Goal: Task Accomplishment & Management: Manage account settings

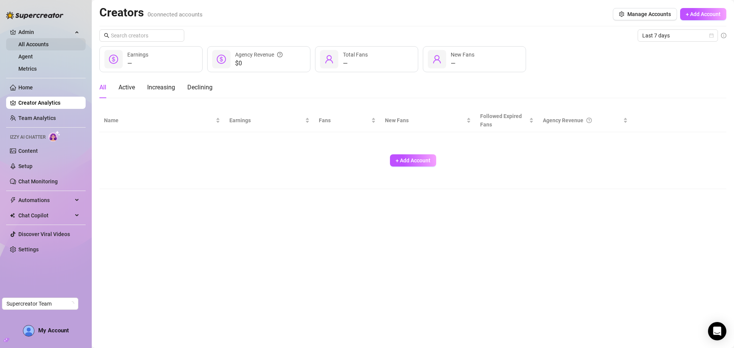
click at [45, 45] on link "All Accounts" at bounding box center [33, 44] width 30 height 6
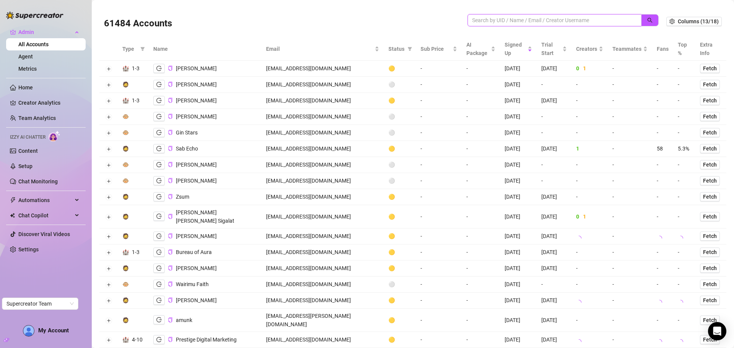
click at [488, 21] on input "search" at bounding box center [551, 20] width 159 height 8
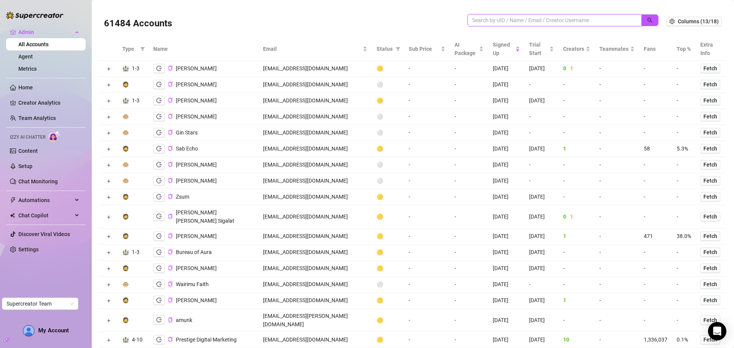
paste input "naughtyhazel@protonmail.com"
click at [641, 19] on button "button" at bounding box center [650, 20] width 18 height 12
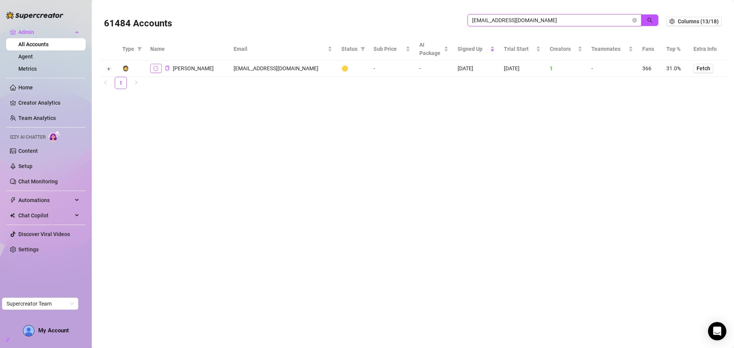
type input "naughtyhazel@protonmail.com"
click at [154, 67] on icon "logout" at bounding box center [155, 68] width 5 height 5
click at [107, 67] on button "Expand row" at bounding box center [108, 69] width 6 height 6
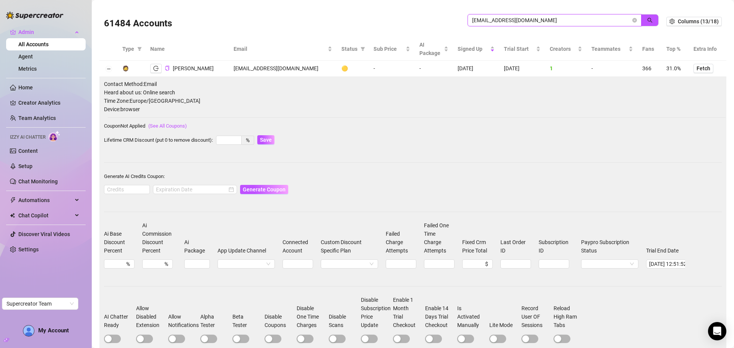
drag, startPoint x: 516, startPoint y: 19, endPoint x: 453, endPoint y: 19, distance: 63.1
click at [453, 19] on div "61484 Accounts naughtyhazel@protonmail.com" at bounding box center [385, 21] width 562 height 26
paste input "ur2dwaifu@ur2dwaifu"
click at [647, 17] on span "button" at bounding box center [649, 20] width 5 height 6
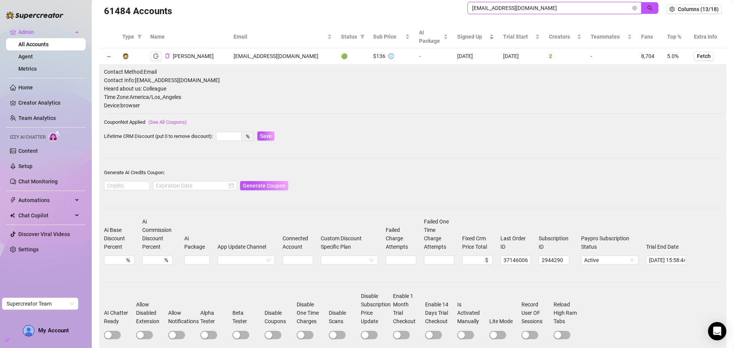
scroll to position [11, 0]
click at [154, 56] on icon "logout" at bounding box center [155, 56] width 5 height 5
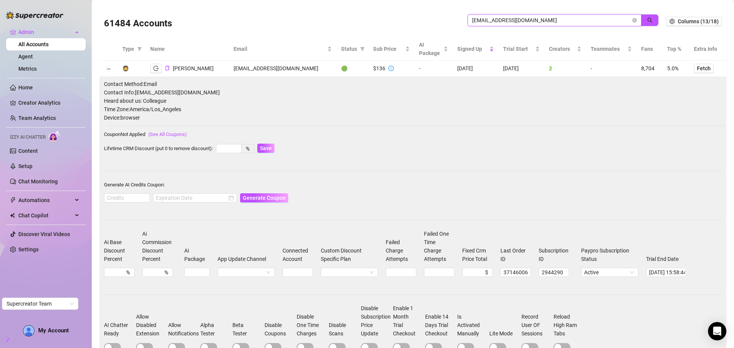
drag, startPoint x: 559, startPoint y: 10, endPoint x: 427, endPoint y: 0, distance: 133.0
click at [427, 0] on main "61484 Accounts ur2dwaifu@ur2dwaifu.com Columns (13/18) Type Name Email Status S…" at bounding box center [413, 215] width 642 height 430
paste input "kgregolunas@gmail"
click at [641, 19] on button "button" at bounding box center [650, 20] width 18 height 12
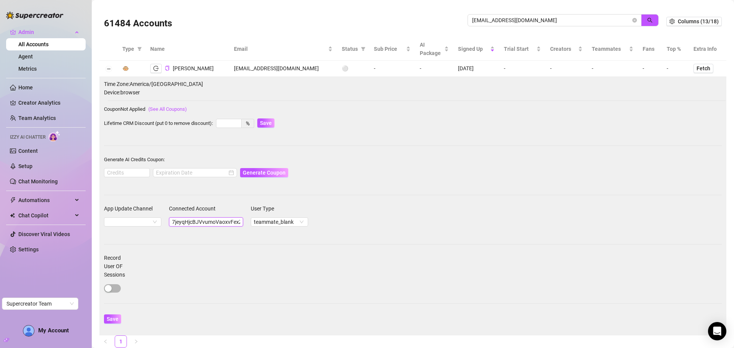
click at [200, 223] on input "7jeyqHjcBJVvumoVaoxvFexZKZJ3" at bounding box center [206, 221] width 74 height 9
drag, startPoint x: 534, startPoint y: 19, endPoint x: 446, endPoint y: 20, distance: 87.5
click at [446, 20] on div "61484 Accounts kgregolunas@gmail.com" at bounding box center [385, 21] width 562 height 26
paste input "7jeyqHjcBJVvumoVaoxvFexZKZJ3"
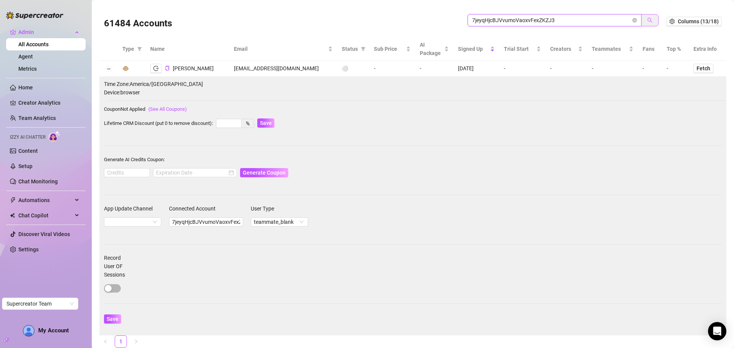
click at [649, 18] on button "button" at bounding box center [650, 20] width 18 height 12
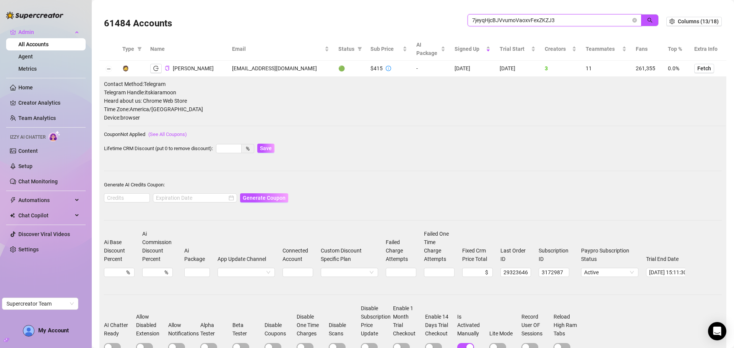
type input "7jeyqHjcBJVvumoVaoxvFexZKZJ3"
click at [161, 68] on button "button" at bounding box center [155, 68] width 11 height 9
click at [31, 182] on link "Chat Monitoring" at bounding box center [37, 182] width 39 height 6
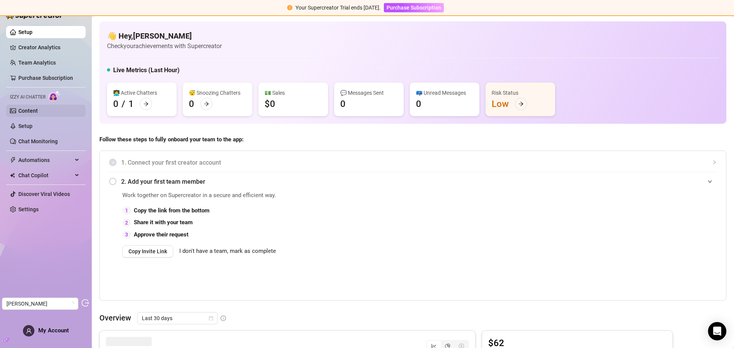
click at [33, 111] on link "Content" at bounding box center [27, 111] width 19 height 6
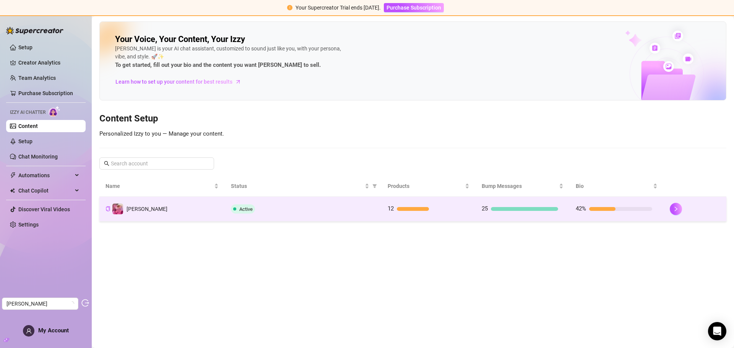
click at [362, 206] on div "Active" at bounding box center [303, 208] width 144 height 9
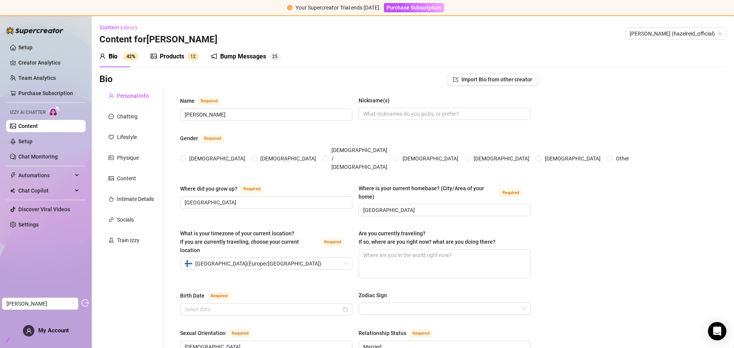
radio input "true"
type input "February 10th, 1998"
click at [134, 115] on div "Chatting" at bounding box center [127, 116] width 21 height 8
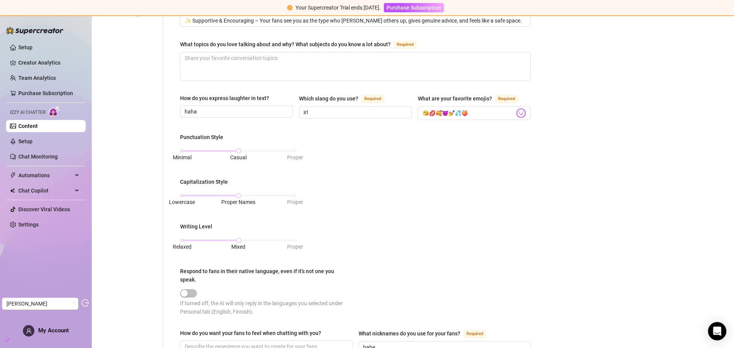
scroll to position [67, 0]
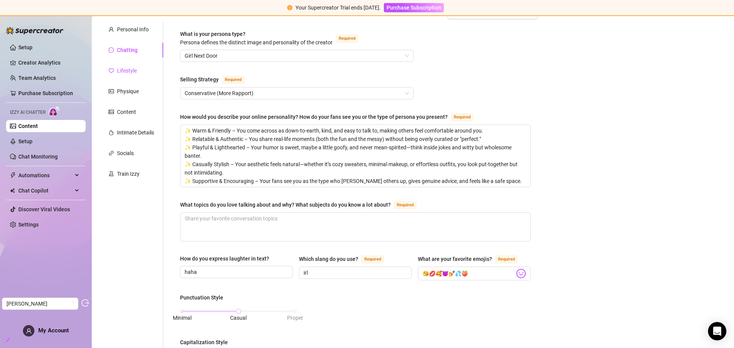
click at [126, 74] on div "Lifestyle" at bounding box center [127, 71] width 20 height 8
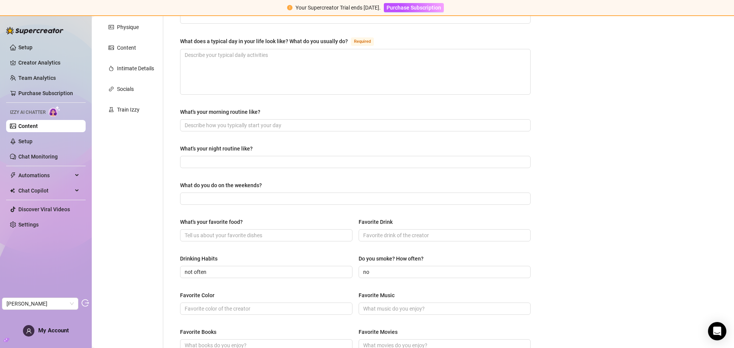
scroll to position [0, 0]
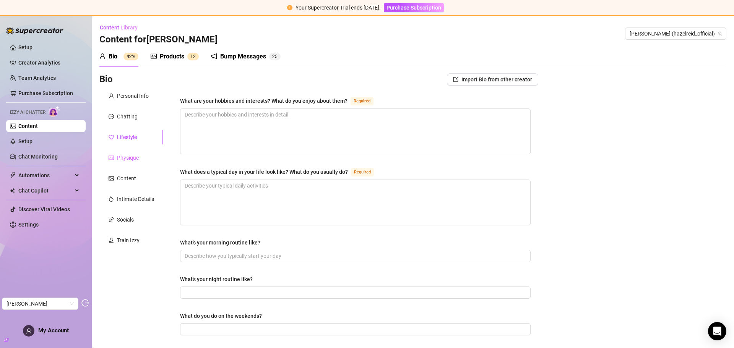
click at [125, 151] on div "Physique" at bounding box center [131, 158] width 64 height 15
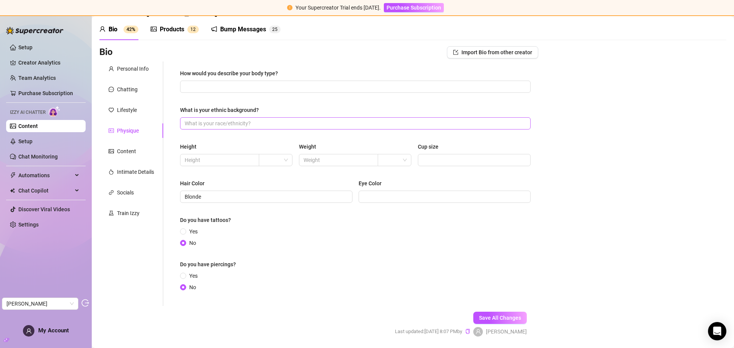
scroll to position [52, 0]
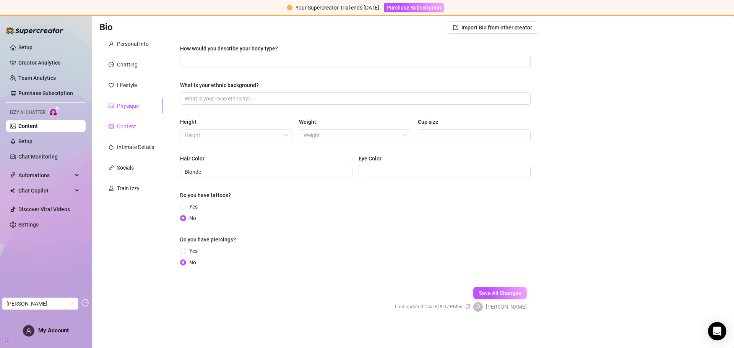
click at [123, 125] on div "Content" at bounding box center [126, 126] width 19 height 8
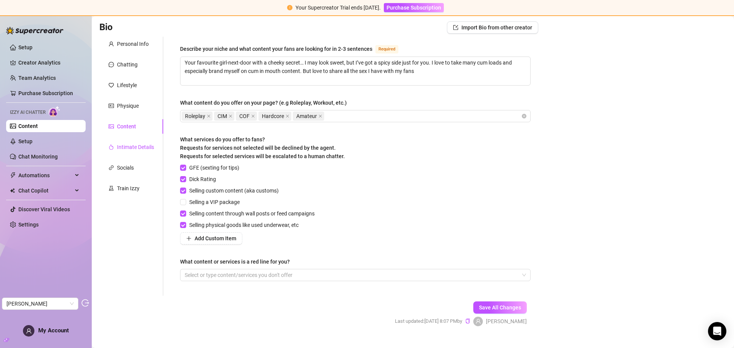
click at [123, 147] on div "Intimate Details" at bounding box center [135, 147] width 37 height 8
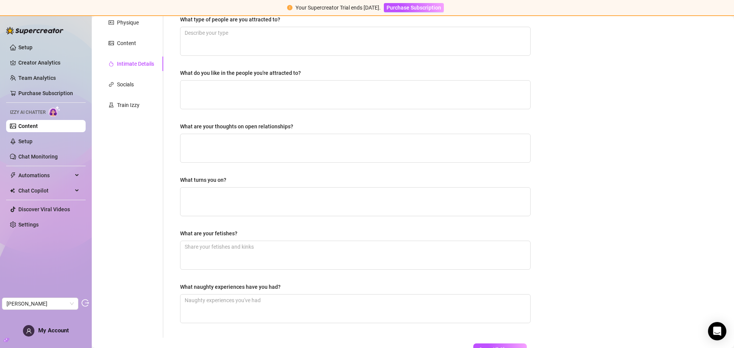
scroll to position [77, 0]
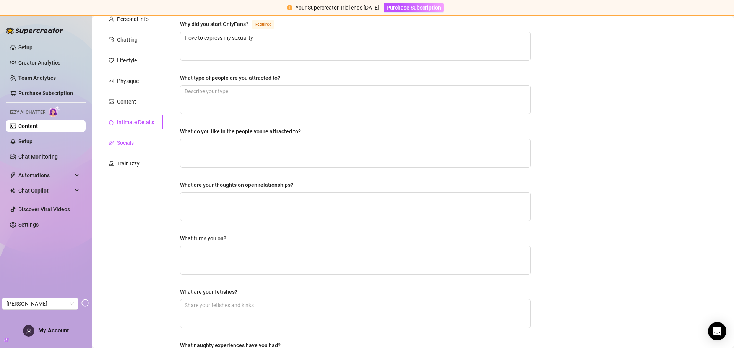
click at [127, 139] on div "Socials" at bounding box center [125, 143] width 17 height 8
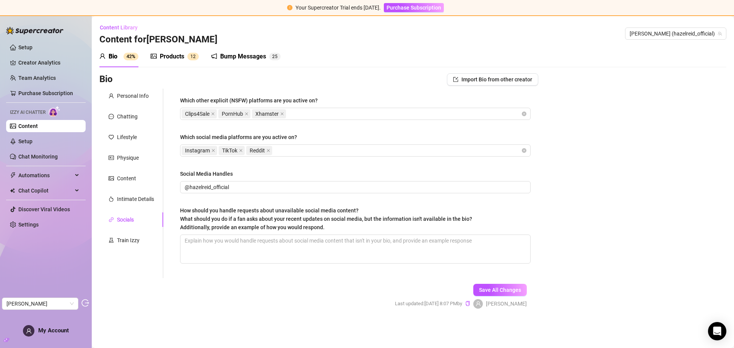
scroll to position [0, 0]
click at [133, 242] on div "Train Izzy" at bounding box center [128, 240] width 23 height 8
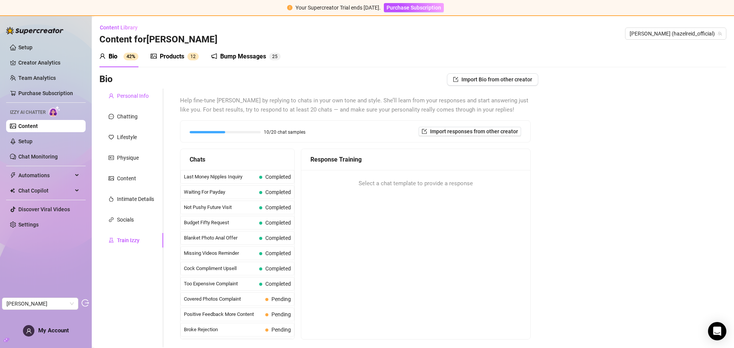
click at [128, 99] on div "Personal Info" at bounding box center [133, 96] width 32 height 8
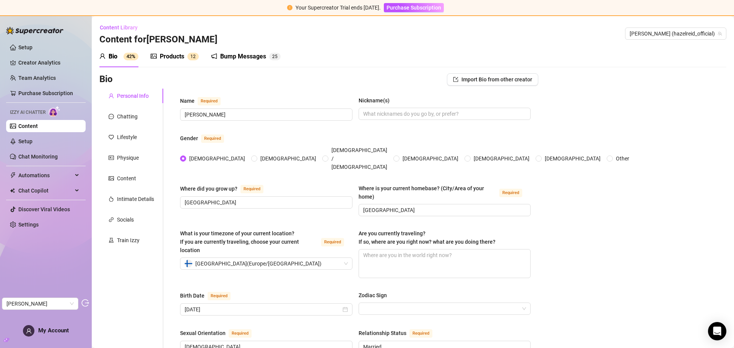
click at [171, 55] on div "Products" at bounding box center [172, 56] width 24 height 9
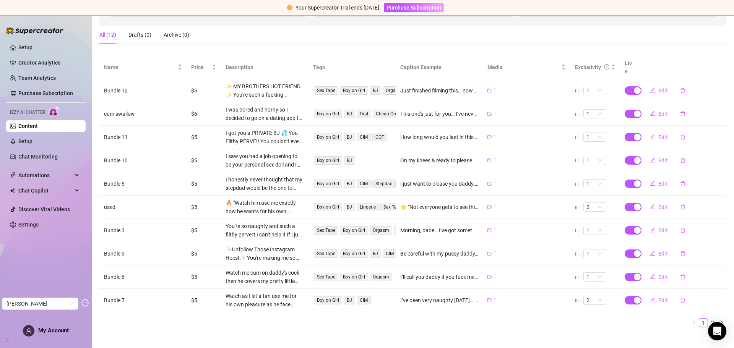
scroll to position [3, 0]
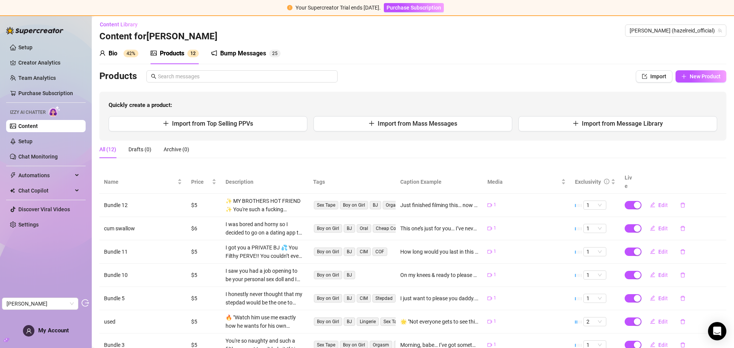
click at [120, 54] on div "Bio 42%" at bounding box center [118, 53] width 39 height 9
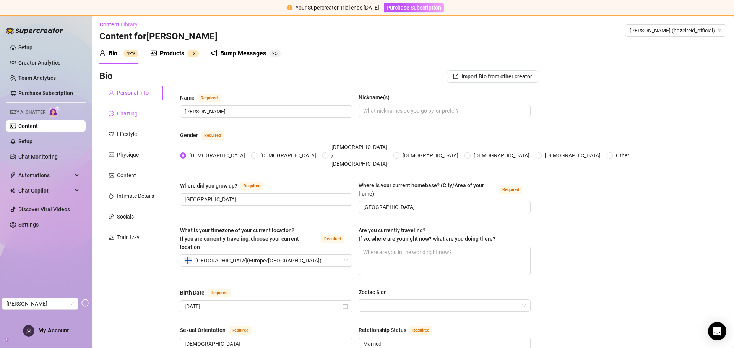
click at [134, 110] on div "Chatting" at bounding box center [127, 113] width 21 height 8
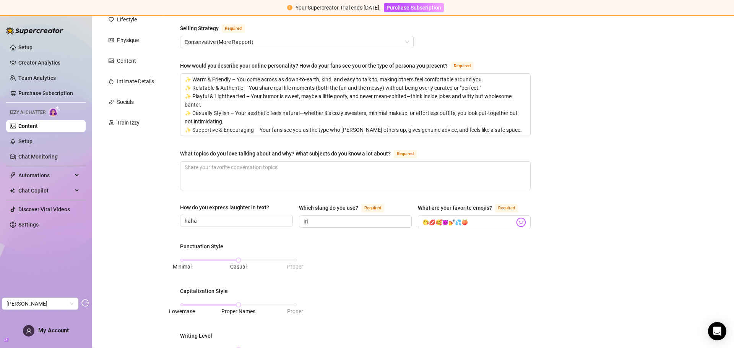
scroll to position [41, 0]
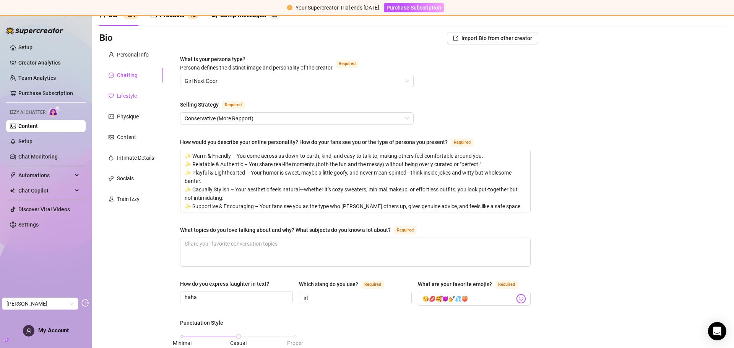
click at [128, 97] on div "Lifestyle" at bounding box center [127, 96] width 20 height 8
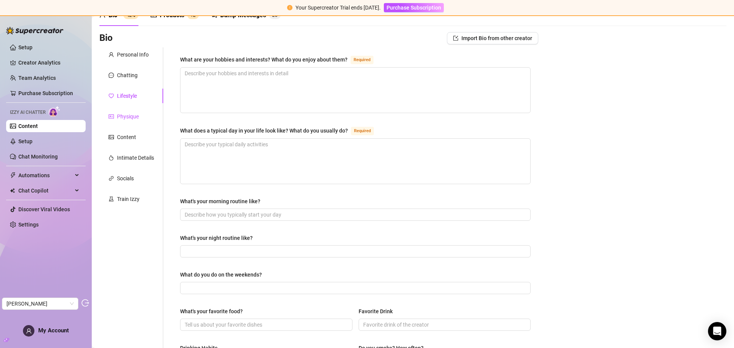
click at [127, 118] on div "Physique" at bounding box center [128, 116] width 22 height 8
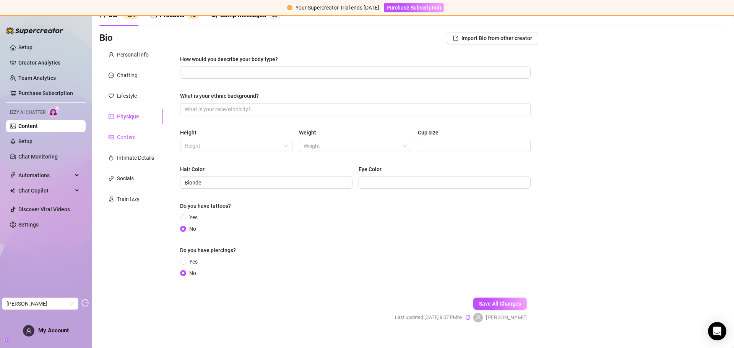
click at [127, 136] on div "Content" at bounding box center [126, 137] width 19 height 8
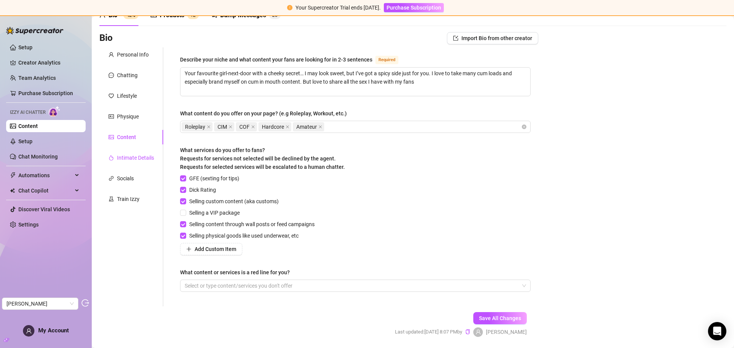
click at [124, 157] on div "Intimate Details" at bounding box center [135, 158] width 37 height 8
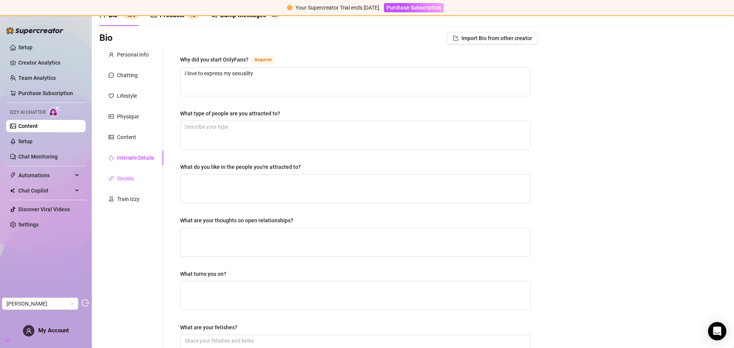
click at [125, 177] on div "Socials" at bounding box center [125, 178] width 17 height 8
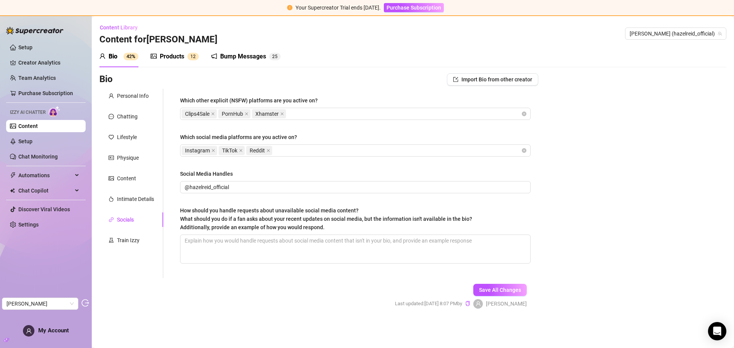
scroll to position [0, 0]
click at [129, 91] on div "Personal Info" at bounding box center [131, 96] width 64 height 15
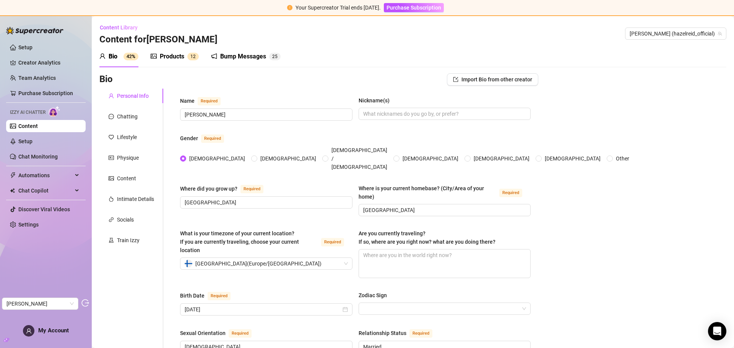
click at [174, 56] on div "Products" at bounding box center [172, 56] width 24 height 9
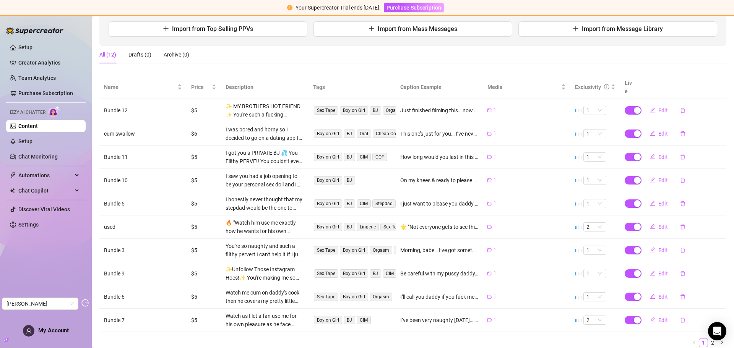
scroll to position [118, 0]
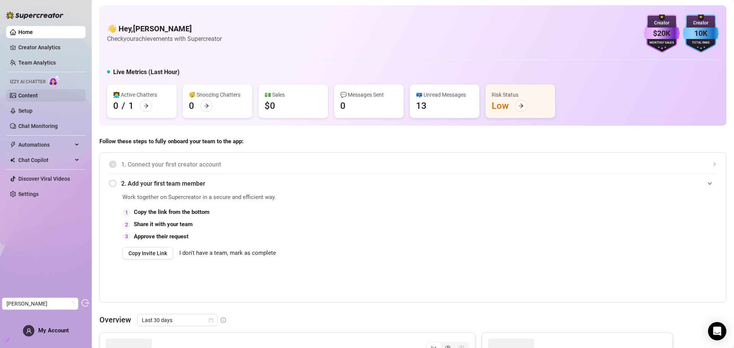
click at [33, 98] on link "Content" at bounding box center [27, 96] width 19 height 6
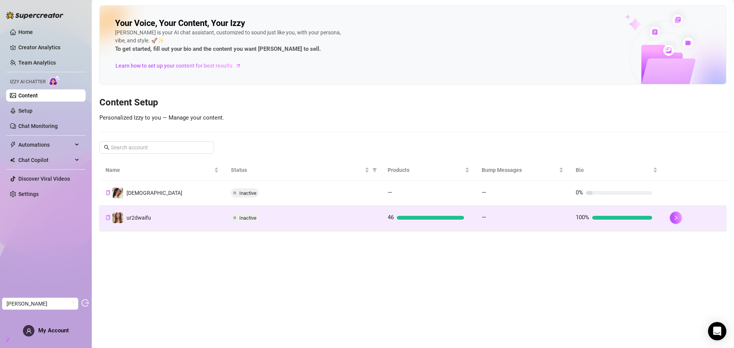
click at [357, 219] on div "Inactive" at bounding box center [303, 217] width 144 height 9
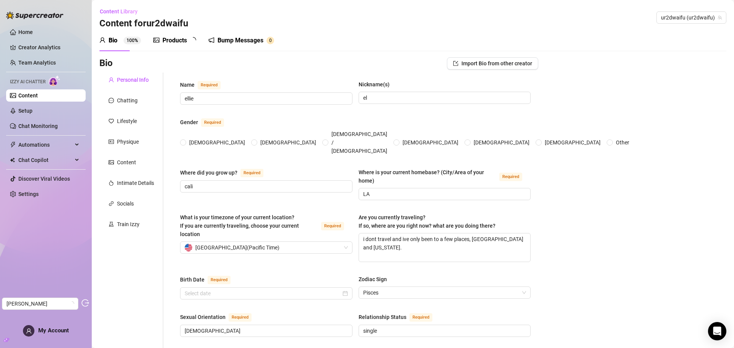
radio input "true"
type input "February 22nd, 2000"
click at [127, 96] on div "Chatting" at bounding box center [127, 100] width 21 height 8
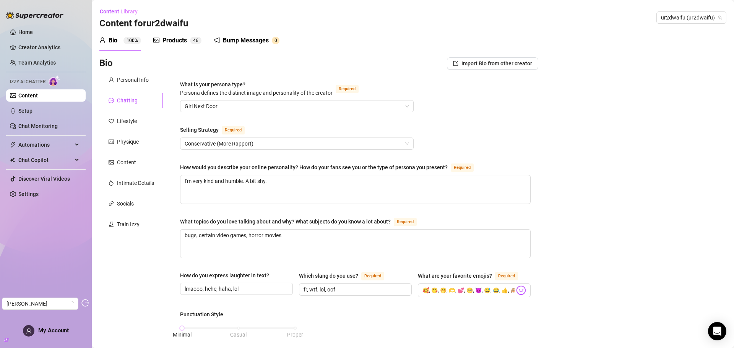
scroll to position [76, 0]
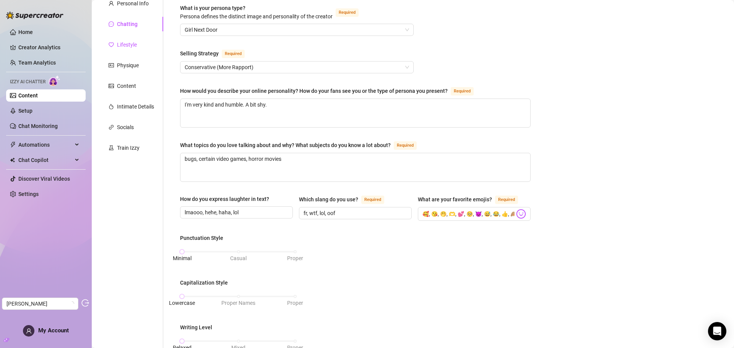
click at [131, 49] on div "Lifestyle" at bounding box center [127, 45] width 20 height 8
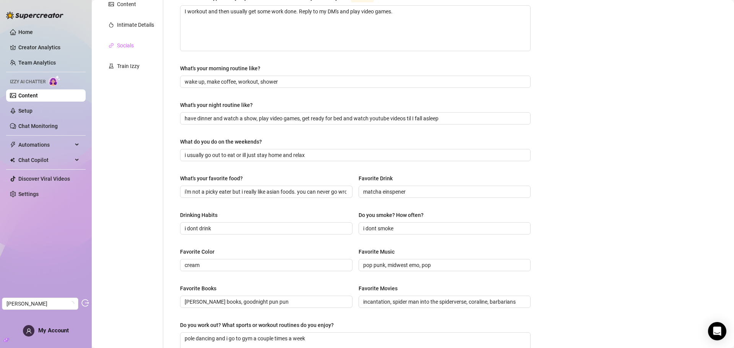
scroll to position [153, 0]
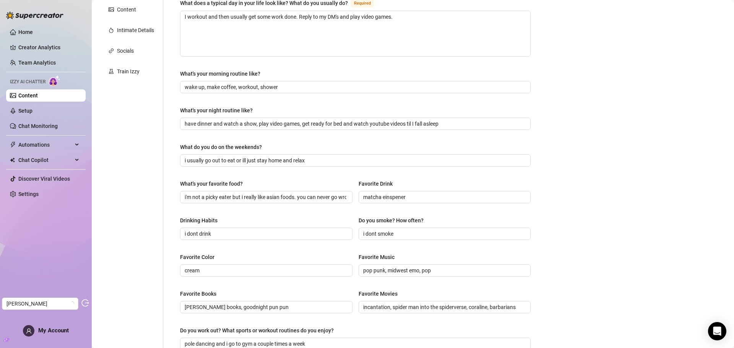
click at [130, 21] on div "Personal Info Chatting Lifestyle Physique Content Intimate Details Socials Trai…" at bounding box center [131, 177] width 64 height 515
click at [127, 29] on div "Intimate Details" at bounding box center [135, 30] width 37 height 8
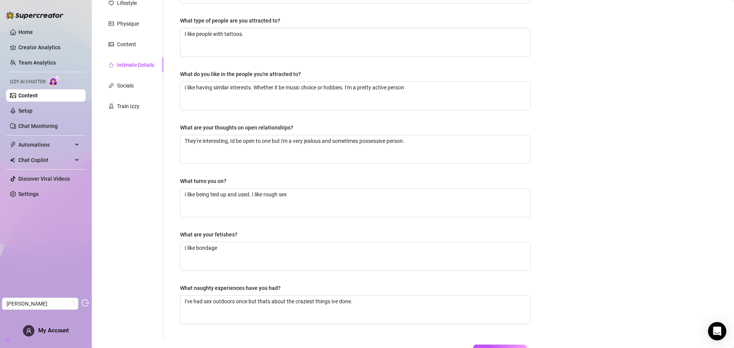
scroll to position [0, 0]
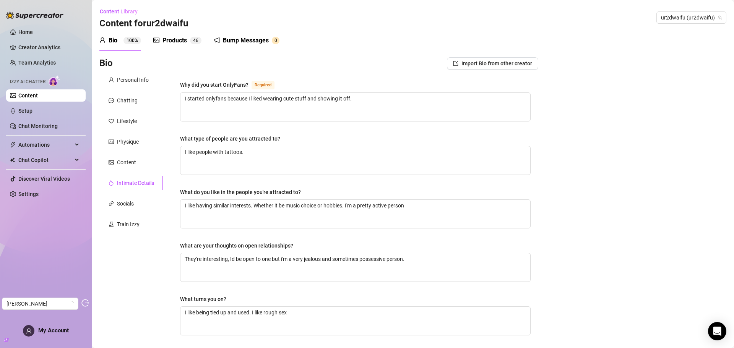
click at [171, 45] on div "Products" at bounding box center [174, 40] width 24 height 9
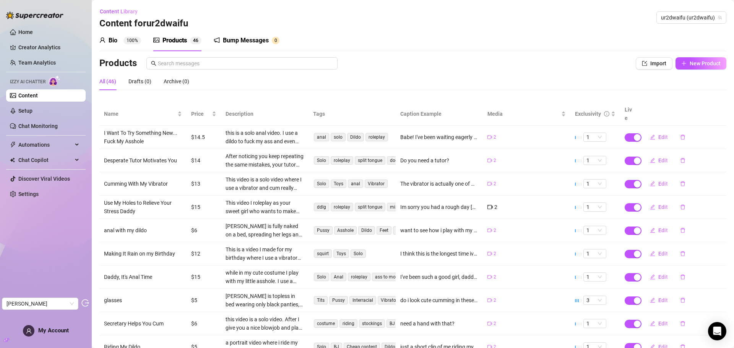
scroll to position [47, 0]
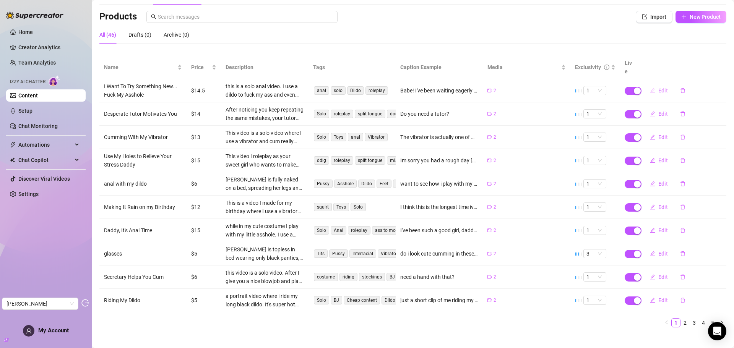
click at [651, 84] on button "Edit" at bounding box center [659, 90] width 30 height 12
type textarea "Babe! I've been waiting eagerly for you to get home. Now that you're finally he…"
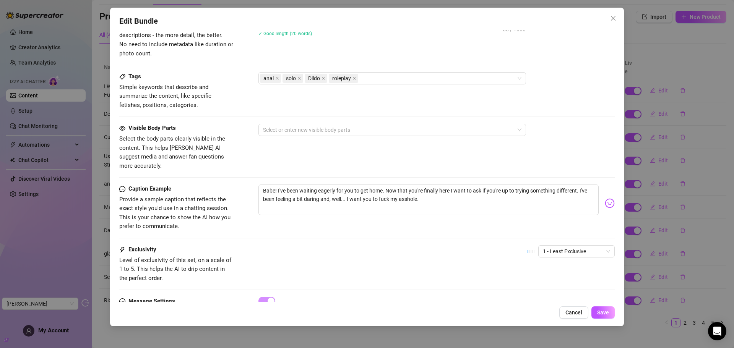
scroll to position [294, 0]
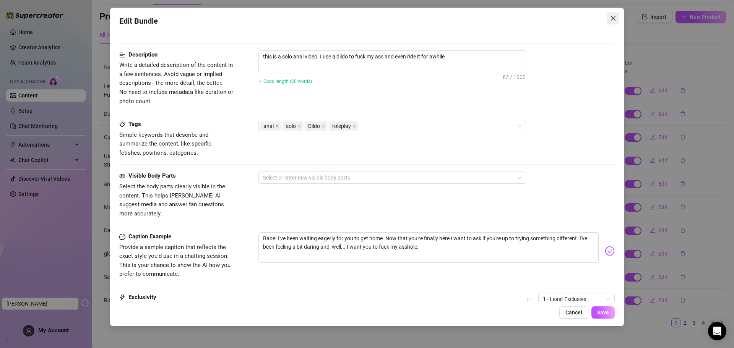
click at [617, 16] on span "Close" at bounding box center [613, 18] width 12 height 6
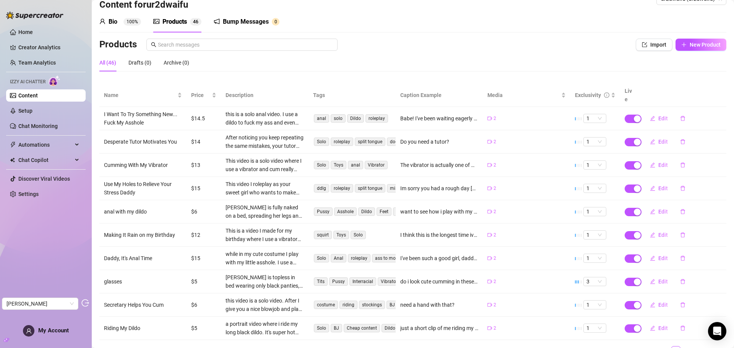
scroll to position [0, 0]
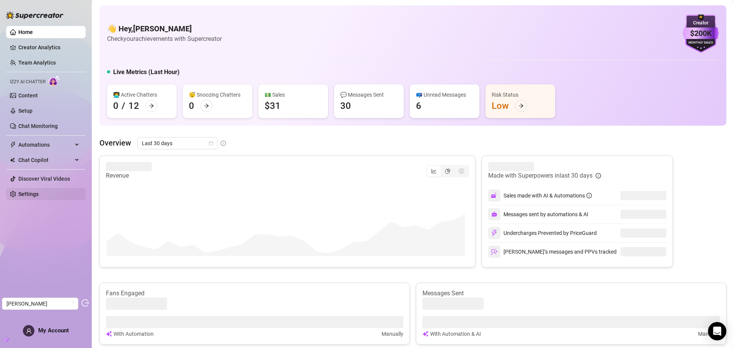
click at [32, 191] on link "Settings" at bounding box center [28, 194] width 20 height 6
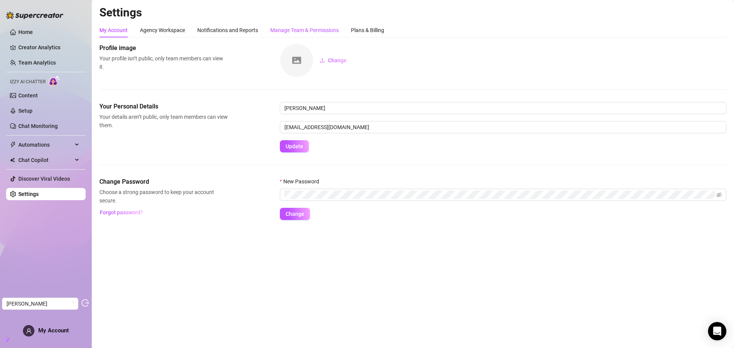
click at [325, 29] on div "Manage Team & Permissions" at bounding box center [304, 30] width 68 height 8
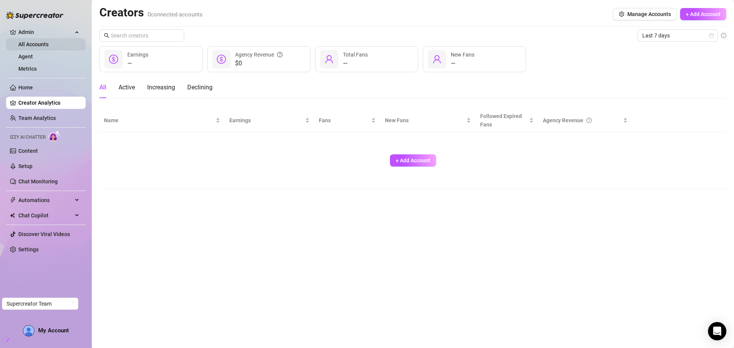
click at [49, 47] on link "All Accounts" at bounding box center [33, 44] width 30 height 6
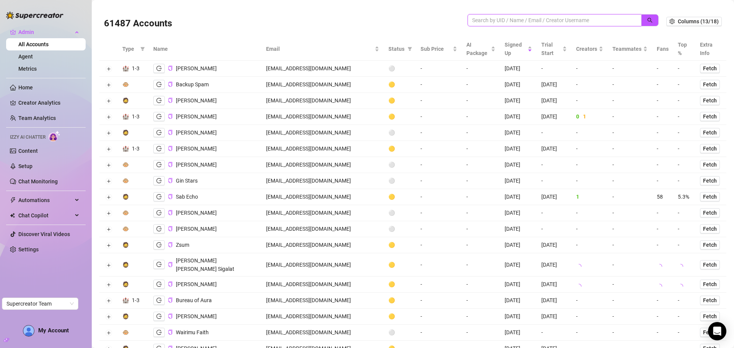
click at [507, 20] on input "search" at bounding box center [551, 20] width 159 height 8
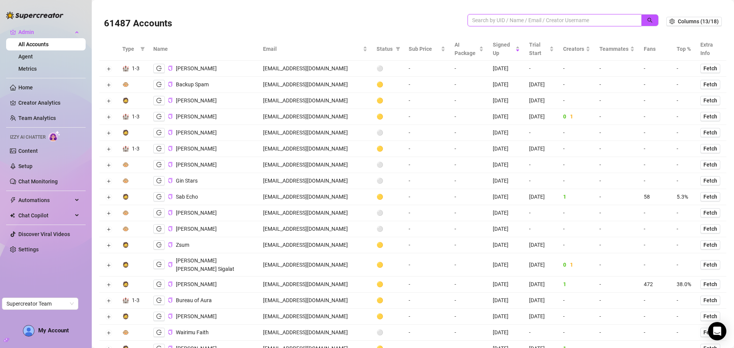
paste input "[EMAIL_ADDRESS][DOMAIN_NAME]"
click at [647, 18] on icon "search" at bounding box center [649, 20] width 5 height 5
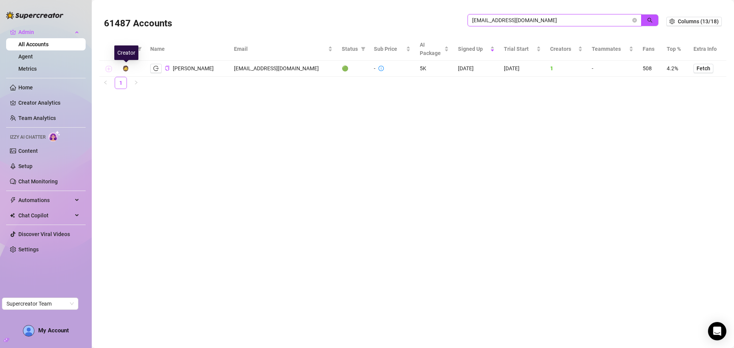
type input "[EMAIL_ADDRESS][DOMAIN_NAME]"
click at [109, 70] on button "Expand row" at bounding box center [108, 69] width 6 height 6
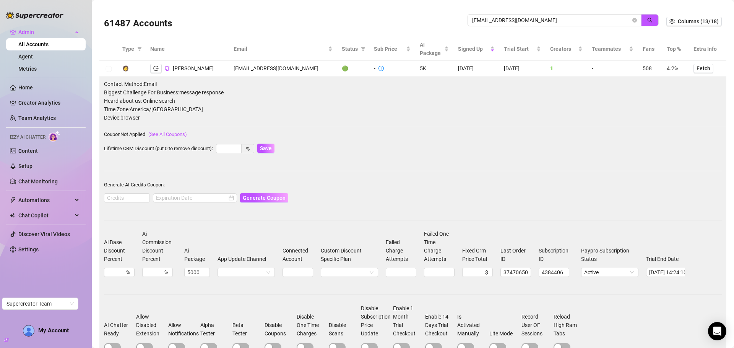
click at [152, 63] on td "[PERSON_NAME]" at bounding box center [187, 69] width 83 height 16
click at [154, 66] on icon "logout" at bounding box center [155, 68] width 5 height 5
click at [129, 199] on input at bounding box center [126, 198] width 45 height 8
type input "1000"
click at [214, 196] on input at bounding box center [191, 198] width 71 height 8
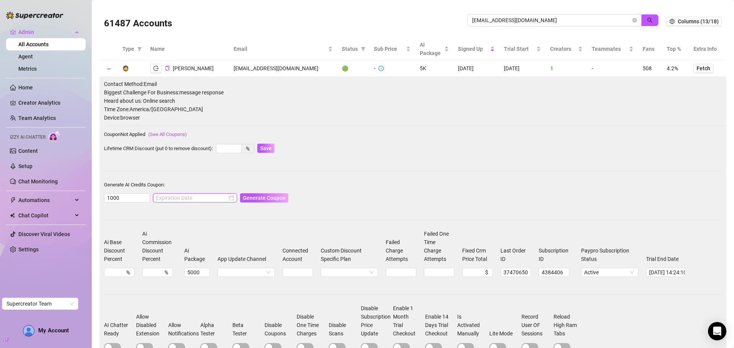
click at [224, 198] on div at bounding box center [195, 198] width 78 height 8
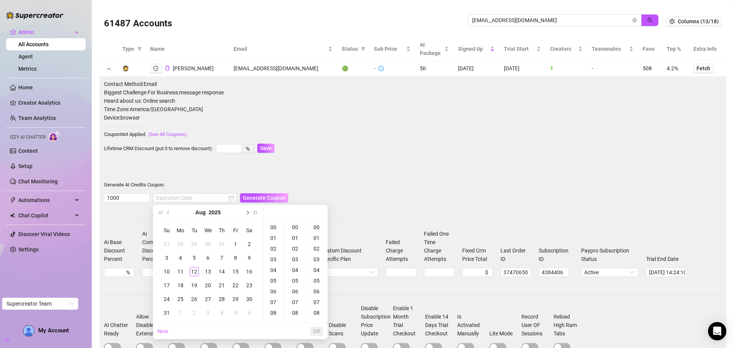
click at [245, 214] on button "Next month (PageDown)" at bounding box center [247, 212] width 8 height 15
click at [237, 257] on div "12" at bounding box center [235, 257] width 9 height 9
type input "2025-09-12 00:00:00"
click at [317, 331] on span "OK" at bounding box center [316, 331] width 7 height 6
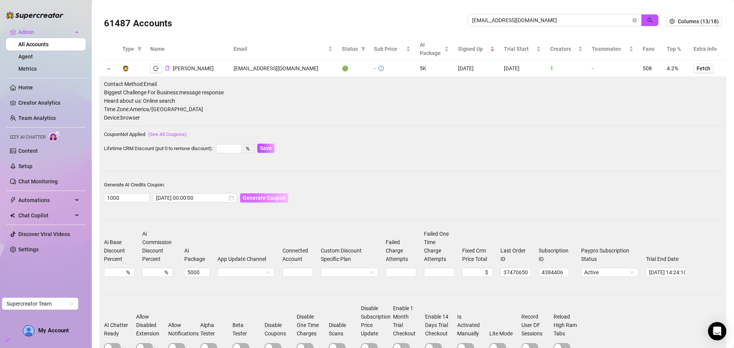
click at [263, 197] on span "Generate Coupon" at bounding box center [264, 198] width 43 height 6
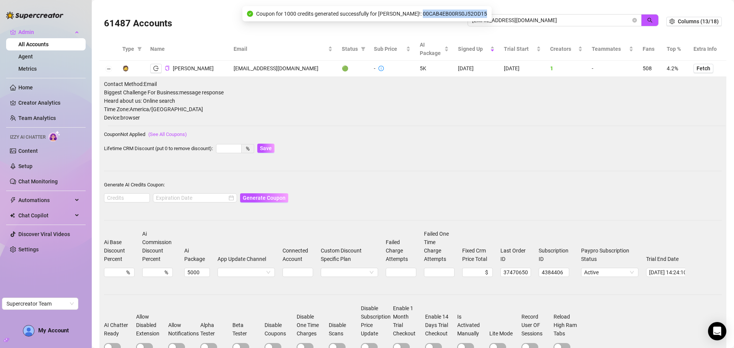
drag, startPoint x: 478, startPoint y: 13, endPoint x: 422, endPoint y: 11, distance: 55.9
click at [422, 11] on div "Coupon for 1000 credits generated successfully for Amber Spriggs!: 00CAB4EB00RS…" at bounding box center [366, 13] width 249 height 15
copy span "00CAB4EB00RS0J52OD15"
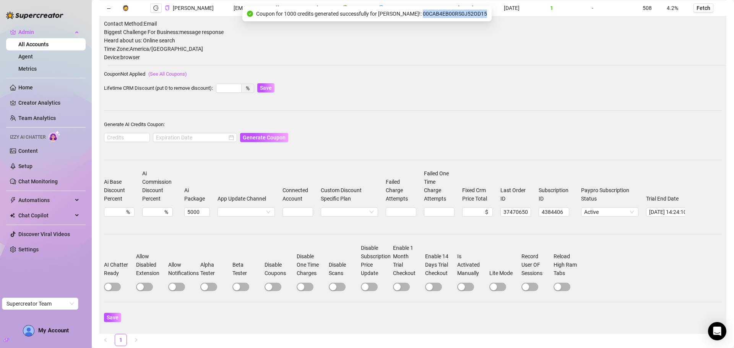
scroll to position [76, 0]
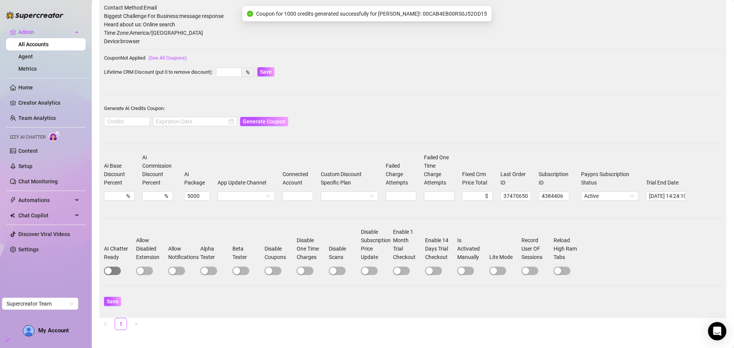
click at [119, 275] on div at bounding box center [119, 270] width 31 height 9
click at [118, 275] on span "button" at bounding box center [112, 271] width 17 height 8
click at [117, 305] on span "Save" at bounding box center [113, 302] width 12 height 6
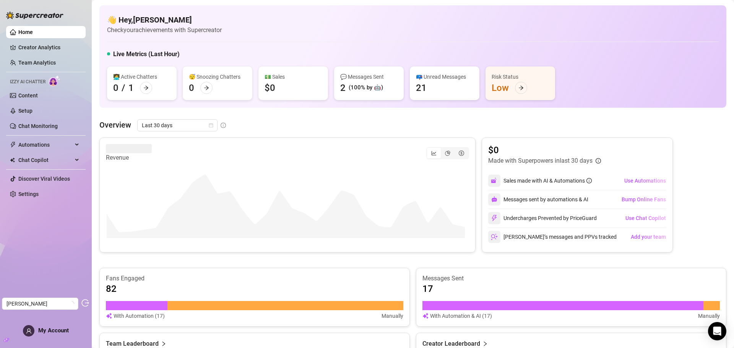
drag, startPoint x: 32, startPoint y: 107, endPoint x: 45, endPoint y: 103, distance: 13.7
click at [32, 108] on link "Setup" at bounding box center [25, 111] width 14 height 6
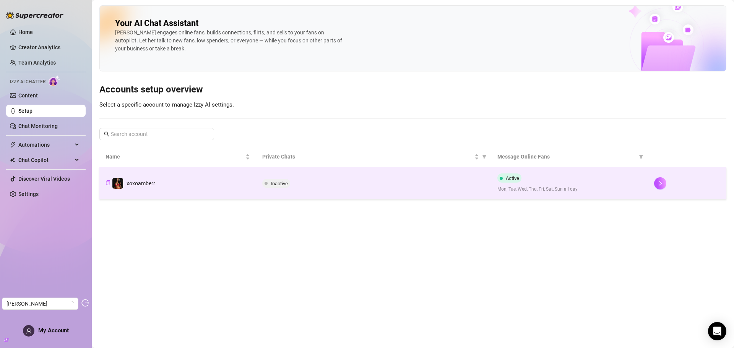
click at [367, 179] on div "Inactive" at bounding box center [373, 183] width 223 height 9
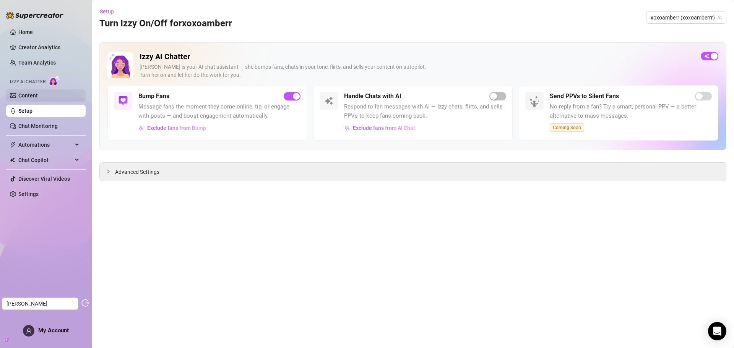
click at [38, 99] on link "Content" at bounding box center [27, 96] width 19 height 6
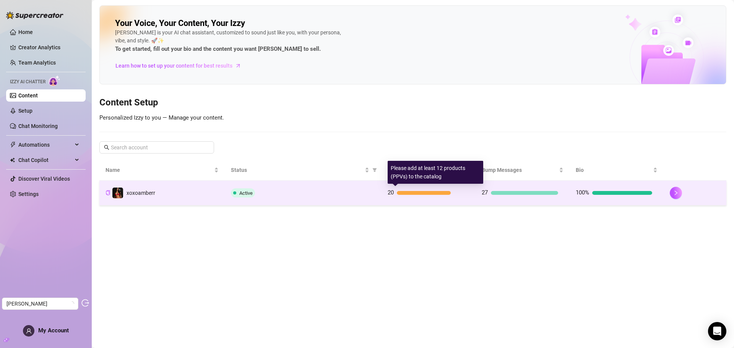
click at [412, 193] on div at bounding box center [424, 193] width 54 height 4
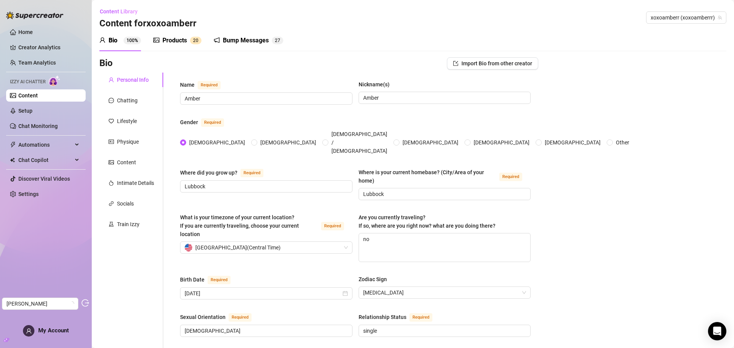
click at [178, 40] on div "Products" at bounding box center [174, 40] width 24 height 9
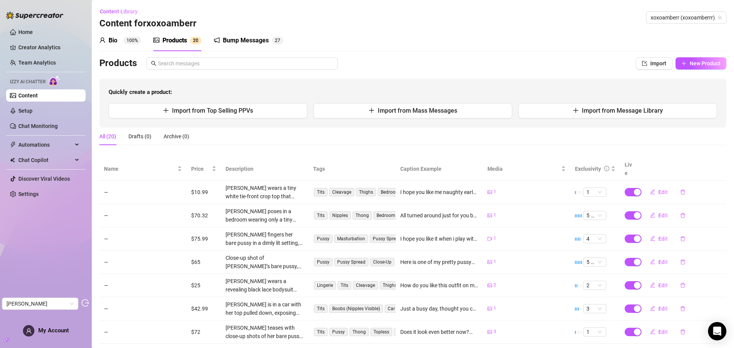
click at [116, 39] on div "Bio" at bounding box center [113, 40] width 9 height 9
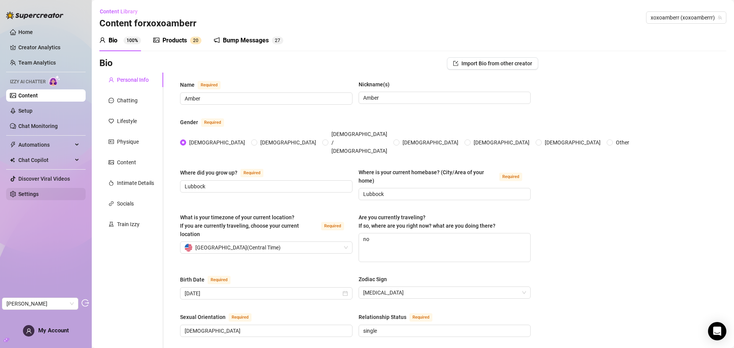
click at [30, 191] on link "Settings" at bounding box center [28, 194] width 20 height 6
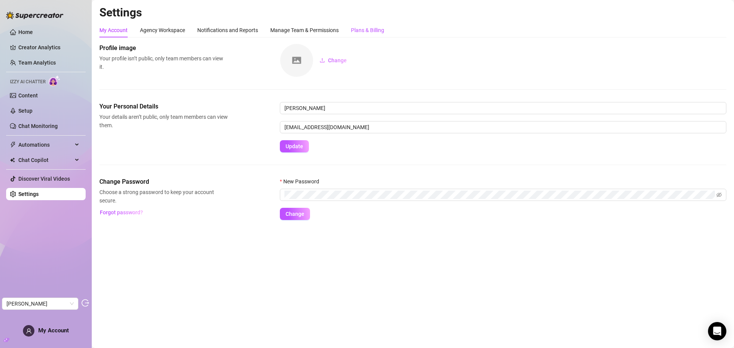
click at [362, 28] on div "Plans & Billing" at bounding box center [367, 30] width 33 height 8
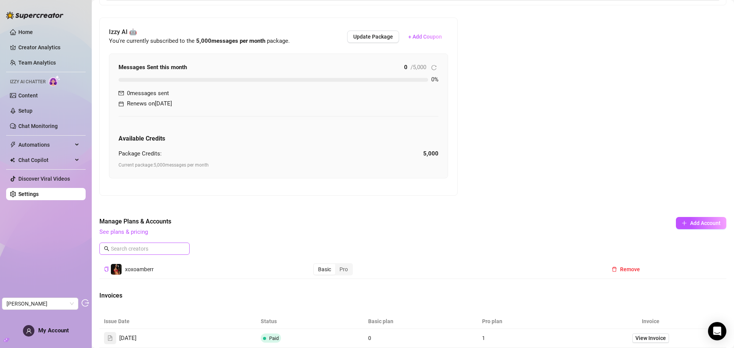
scroll to position [162, 0]
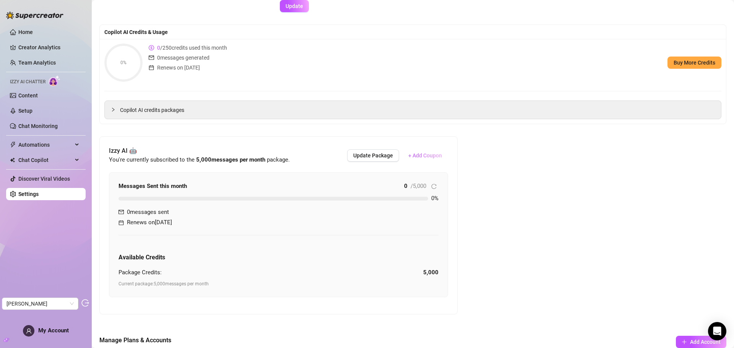
click at [426, 153] on span "+ Add Coupon" at bounding box center [425, 156] width 34 height 6
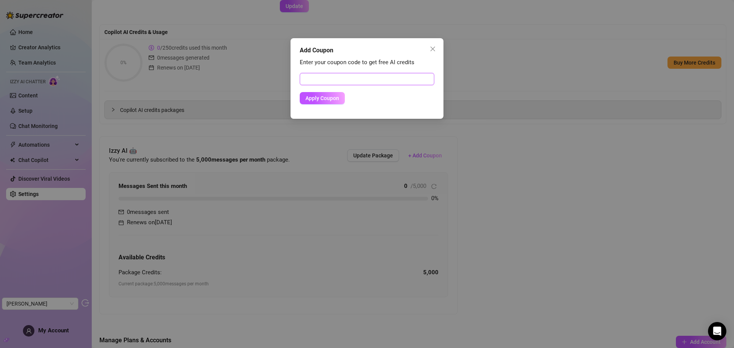
click at [354, 78] on input "text" at bounding box center [367, 79] width 135 height 12
paste input "00CAB4EB00RS0J52OD15"
type input "00CAB4EB00RS0J52OD15"
click at [331, 99] on span "Apply Coupon" at bounding box center [322, 98] width 34 height 6
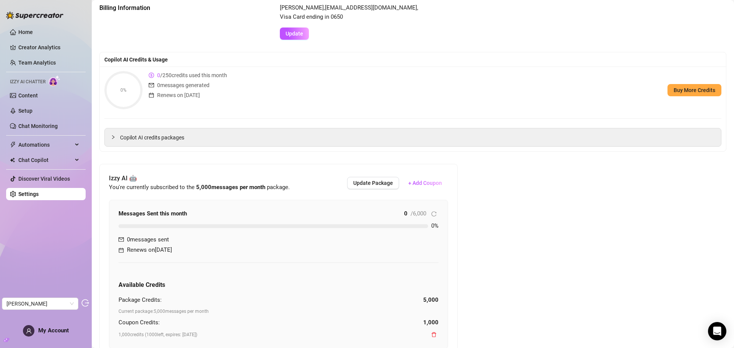
scroll to position [33, 0]
